Goal: Check status: Check status

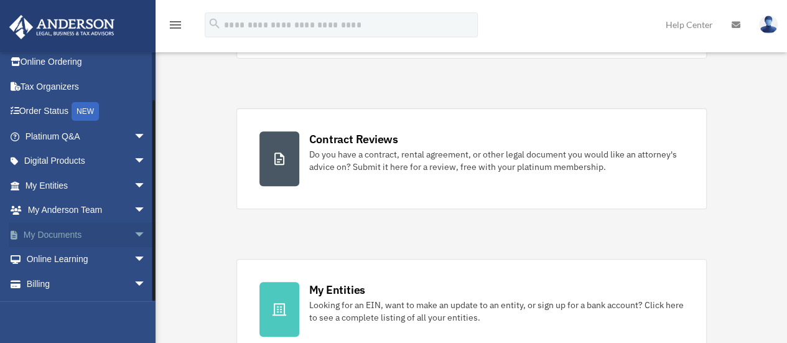
scroll to position [52, 0]
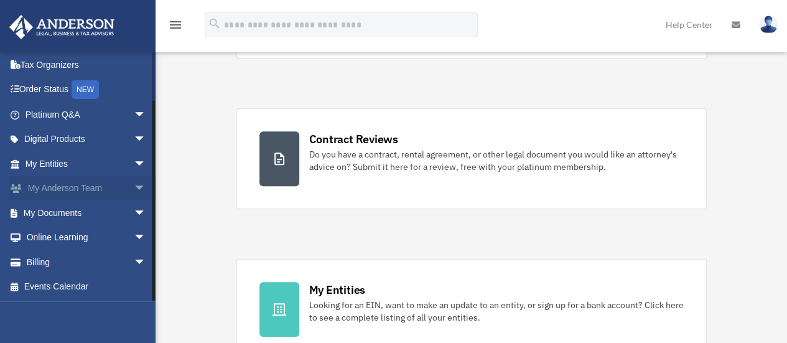
click at [134, 186] on span "arrow_drop_down" at bounding box center [146, 189] width 25 height 26
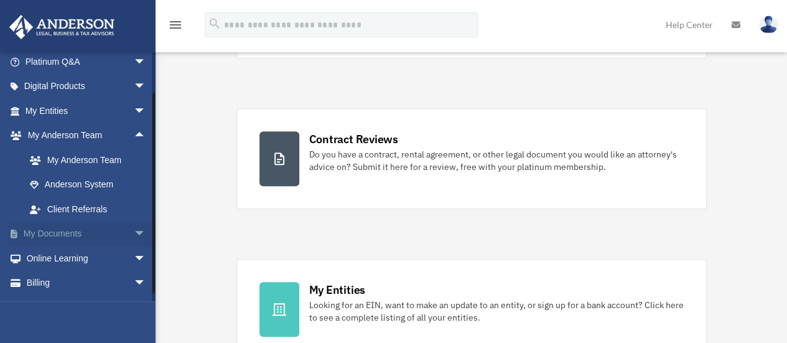
scroll to position [114, 0]
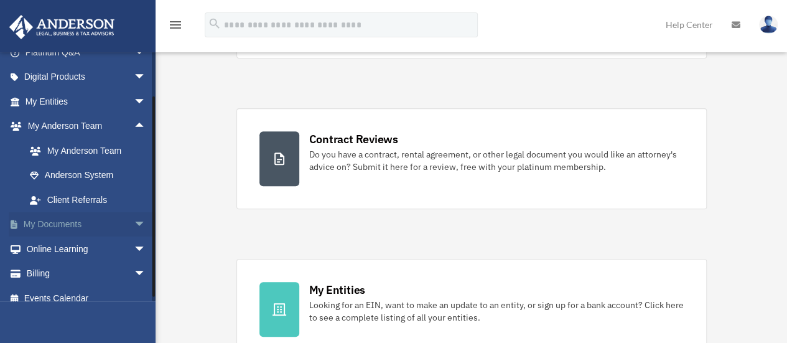
click at [134, 223] on span "arrow_drop_down" at bounding box center [146, 225] width 25 height 26
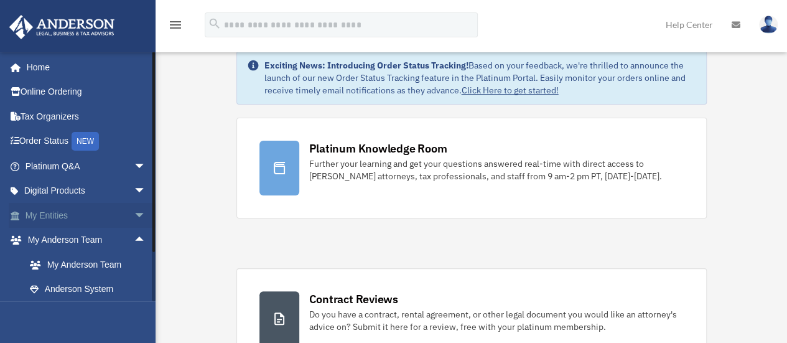
scroll to position [0, 0]
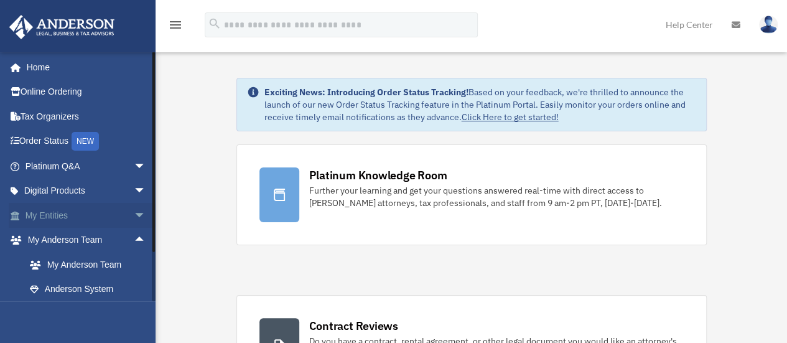
click at [134, 216] on span "arrow_drop_down" at bounding box center [146, 216] width 25 height 26
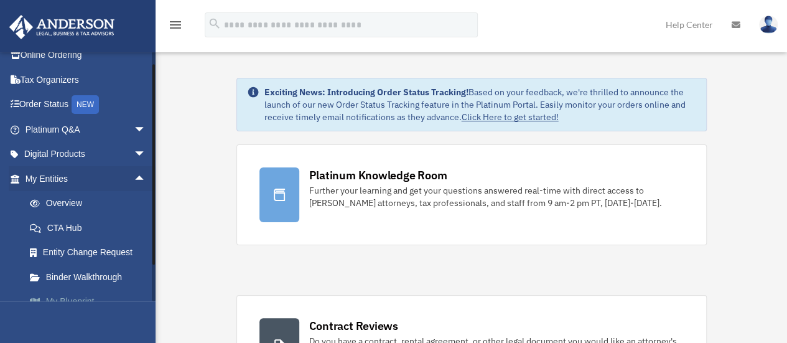
scroll to position [124, 0]
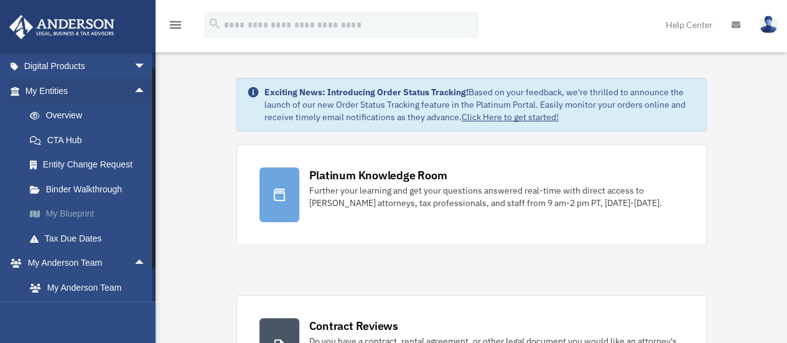
click at [68, 212] on link "My Blueprint" at bounding box center [91, 214] width 148 height 25
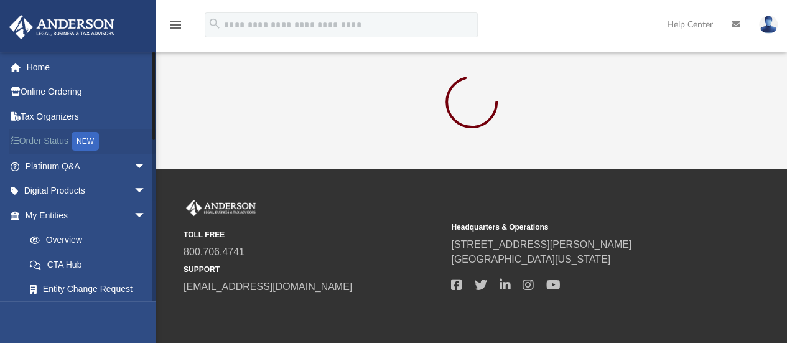
click at [54, 139] on link "Order Status NEW" at bounding box center [87, 142] width 156 height 26
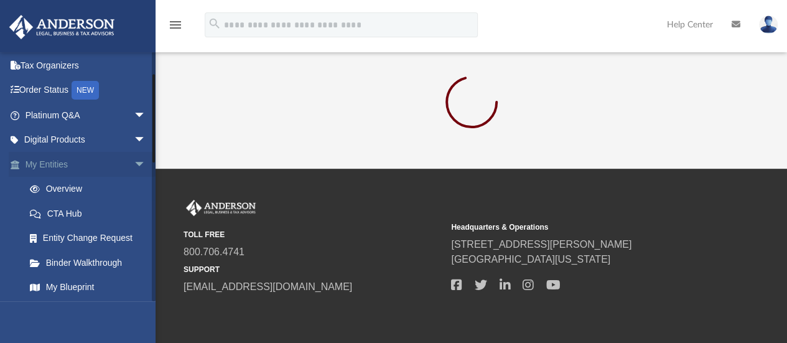
scroll to position [62, 0]
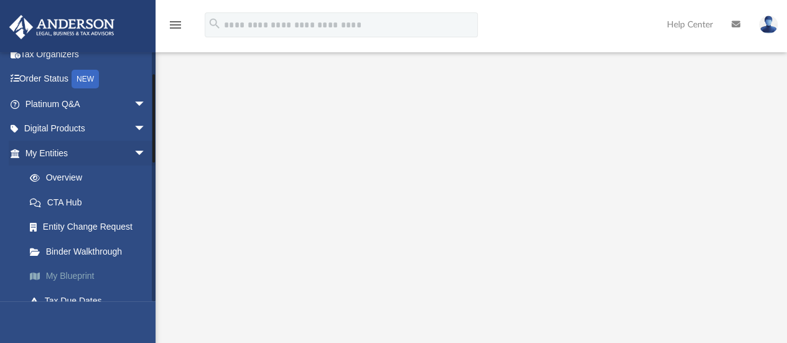
click at [92, 273] on link "My Blueprint" at bounding box center [91, 276] width 148 height 25
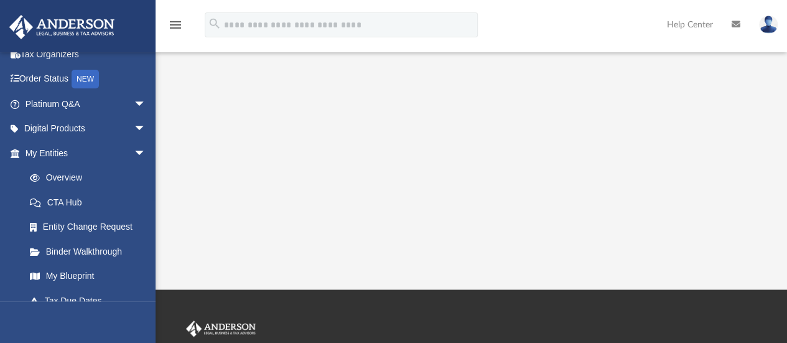
scroll to position [311, 0]
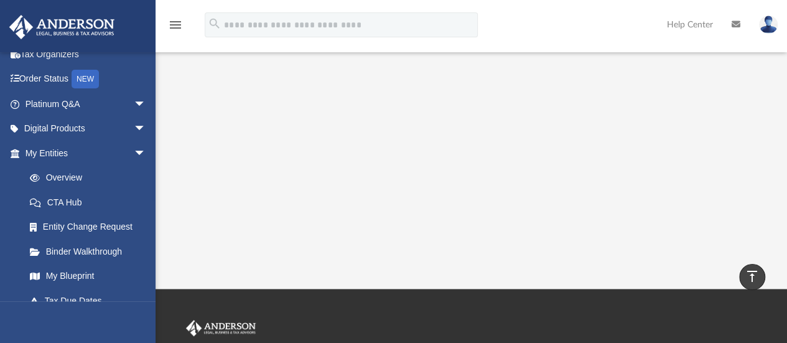
click at [754, 274] on icon "vertical_align_top" at bounding box center [752, 276] width 15 height 15
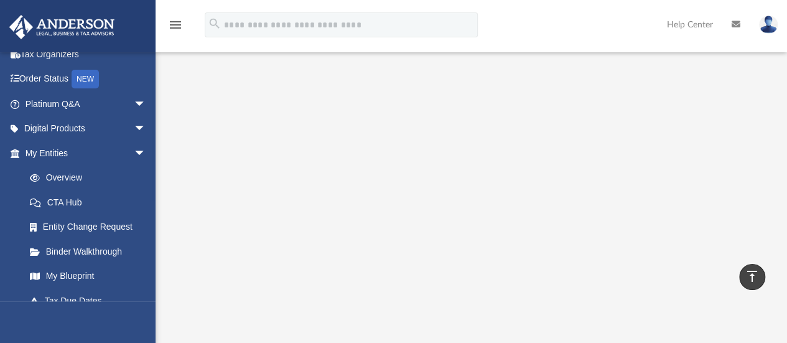
scroll to position [192, 0]
